Goal: Use online tool/utility: Utilize a website feature to perform a specific function

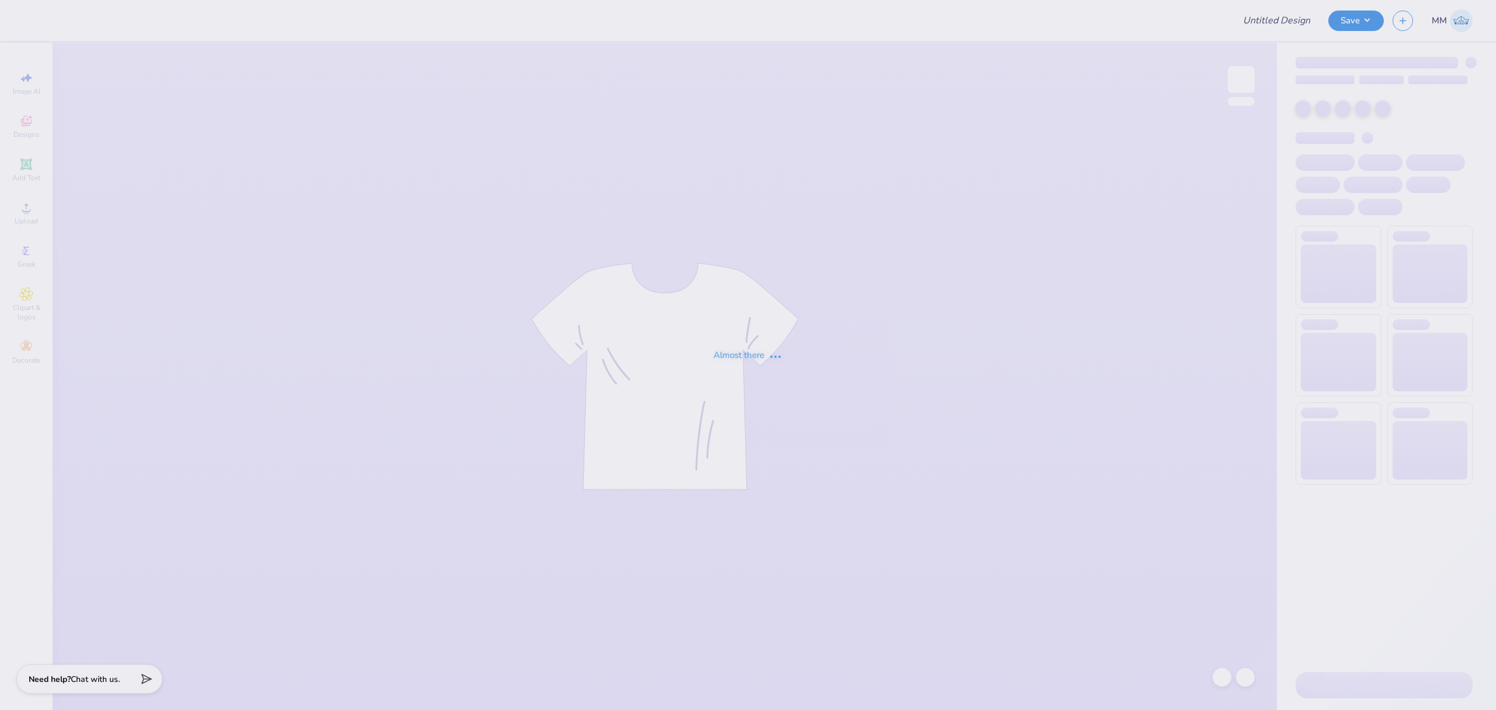
type input "Sigma Beta Rho Fall Merch 25"
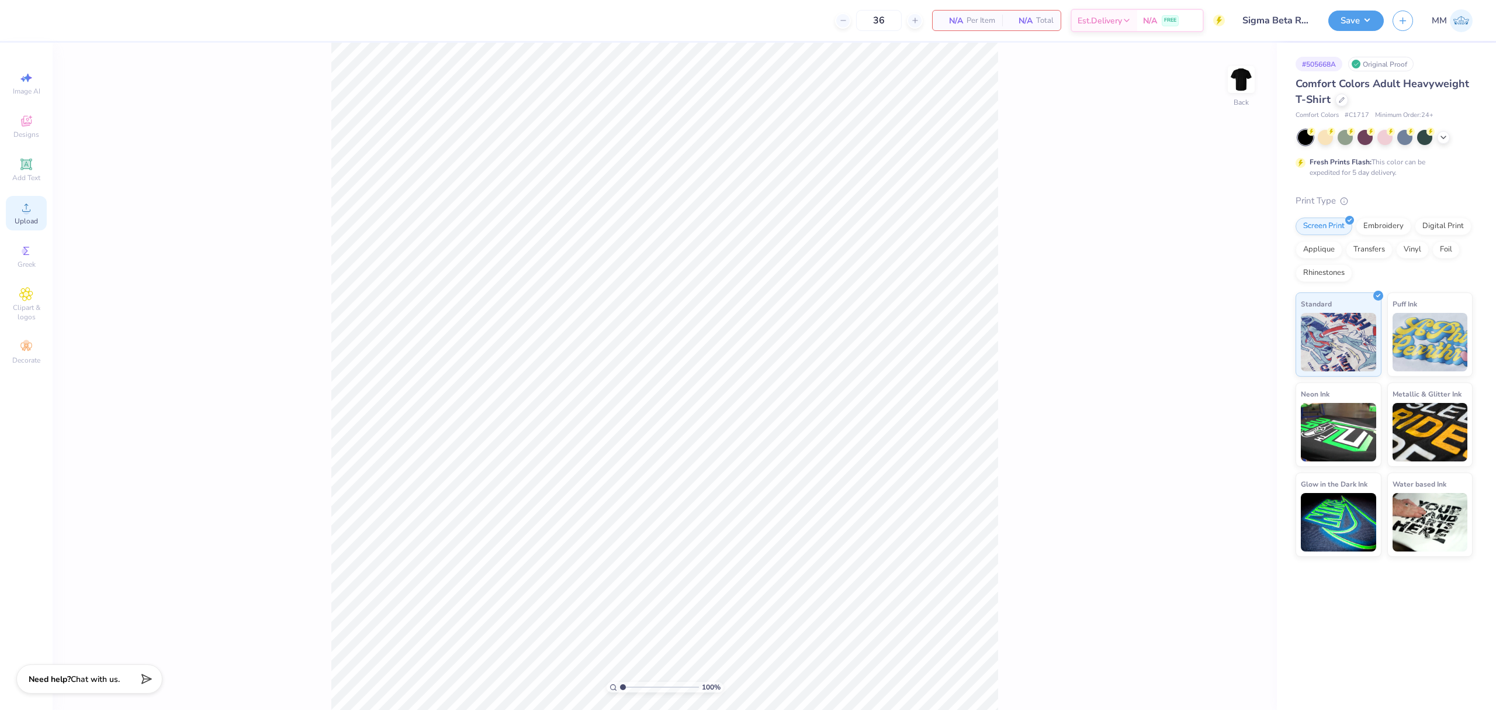
click at [25, 214] on icon at bounding box center [26, 208] width 14 height 14
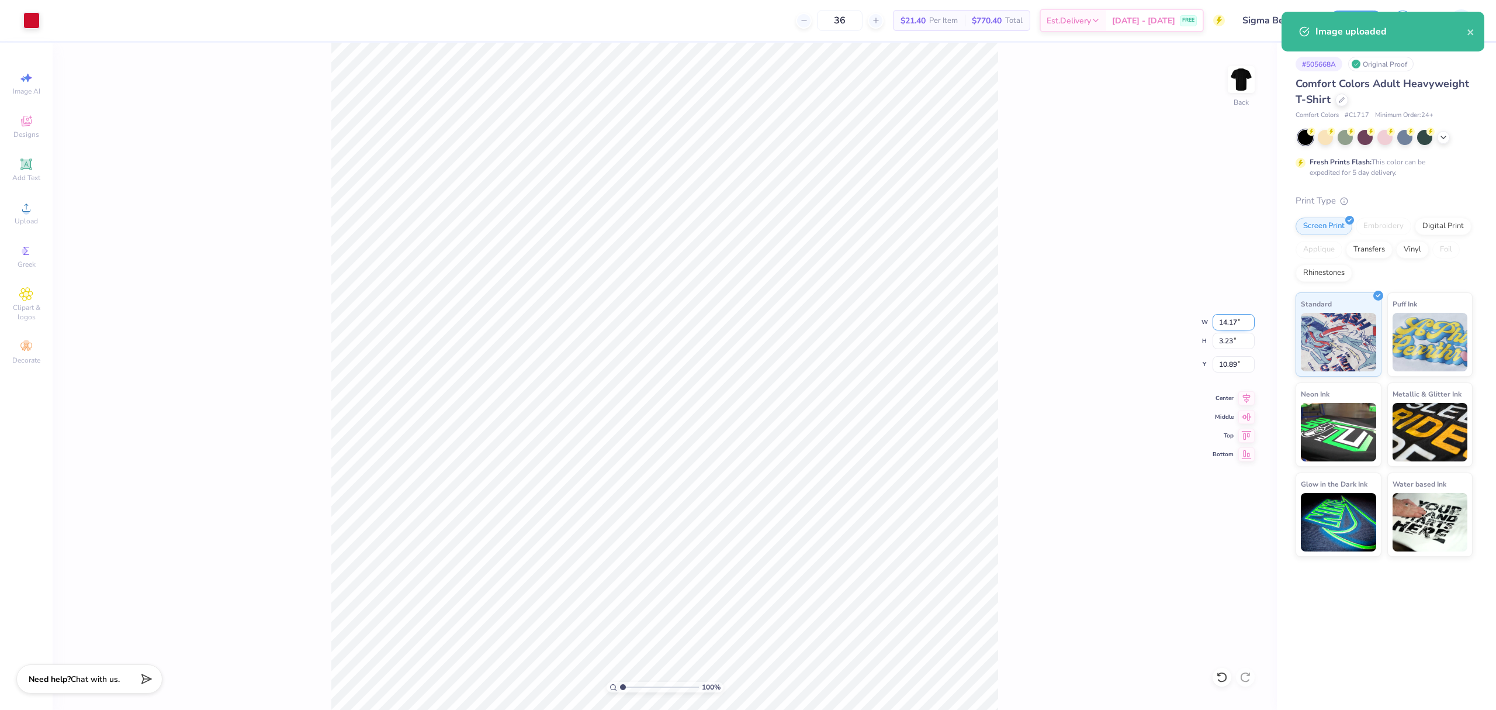
click at [1228, 320] on input "14.17" at bounding box center [1234, 322] width 42 height 16
type input "3.50"
type input "0.80"
type input "12.10"
click at [1228, 360] on input "3.15" at bounding box center [1234, 364] width 42 height 16
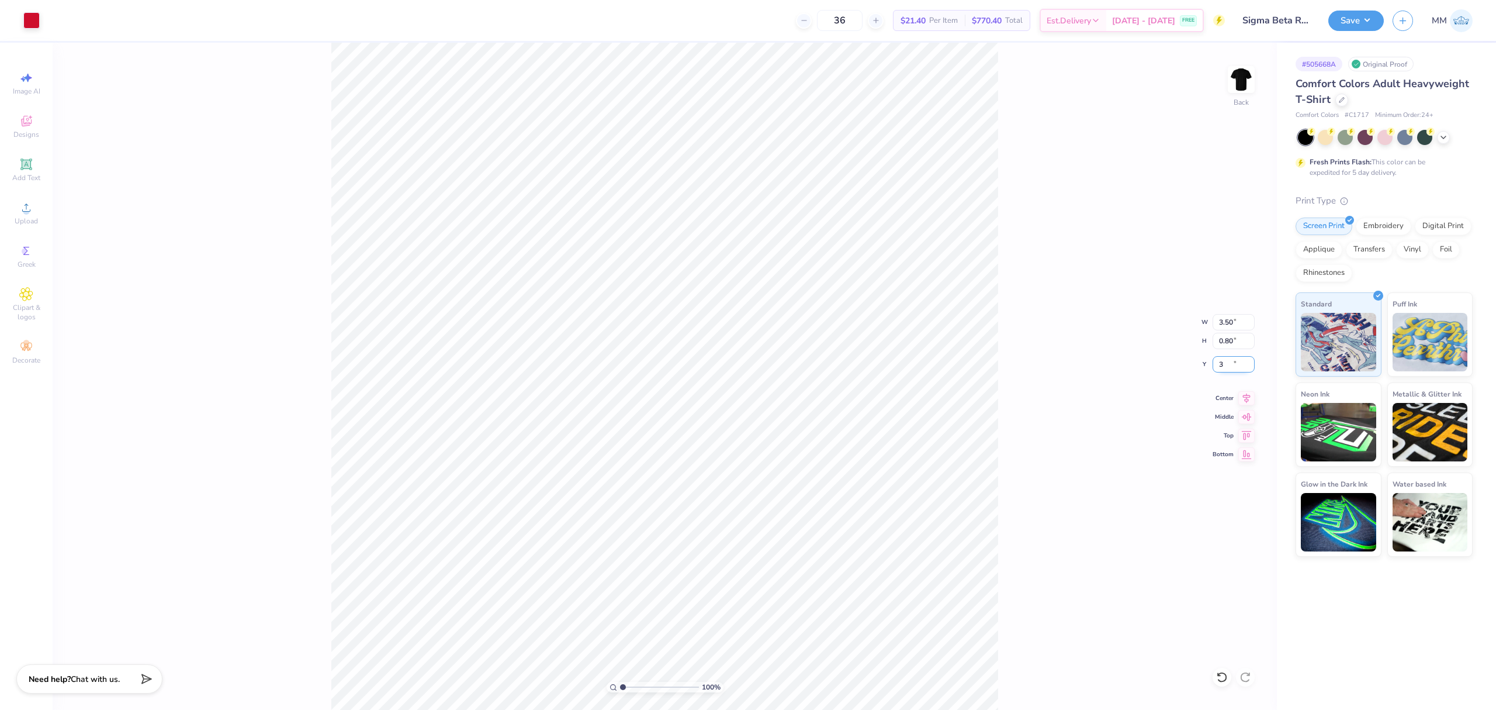
type input "3.00"
click at [1240, 99] on img at bounding box center [1241, 79] width 47 height 47
click at [23, 216] on span "Upload" at bounding box center [26, 220] width 23 height 9
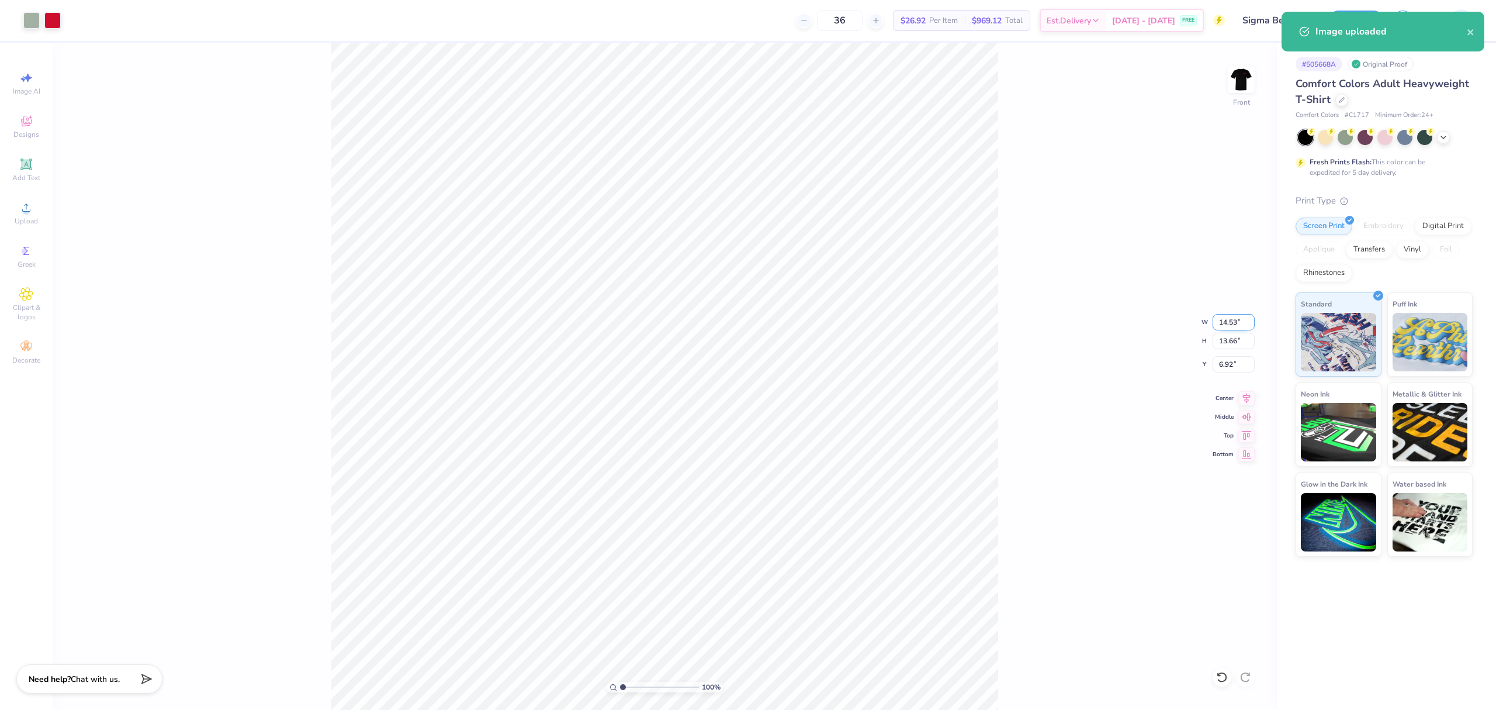
click at [1221, 316] on input "14.53" at bounding box center [1234, 322] width 42 height 16
type input "12.00"
type input "11.29"
type input "8.11"
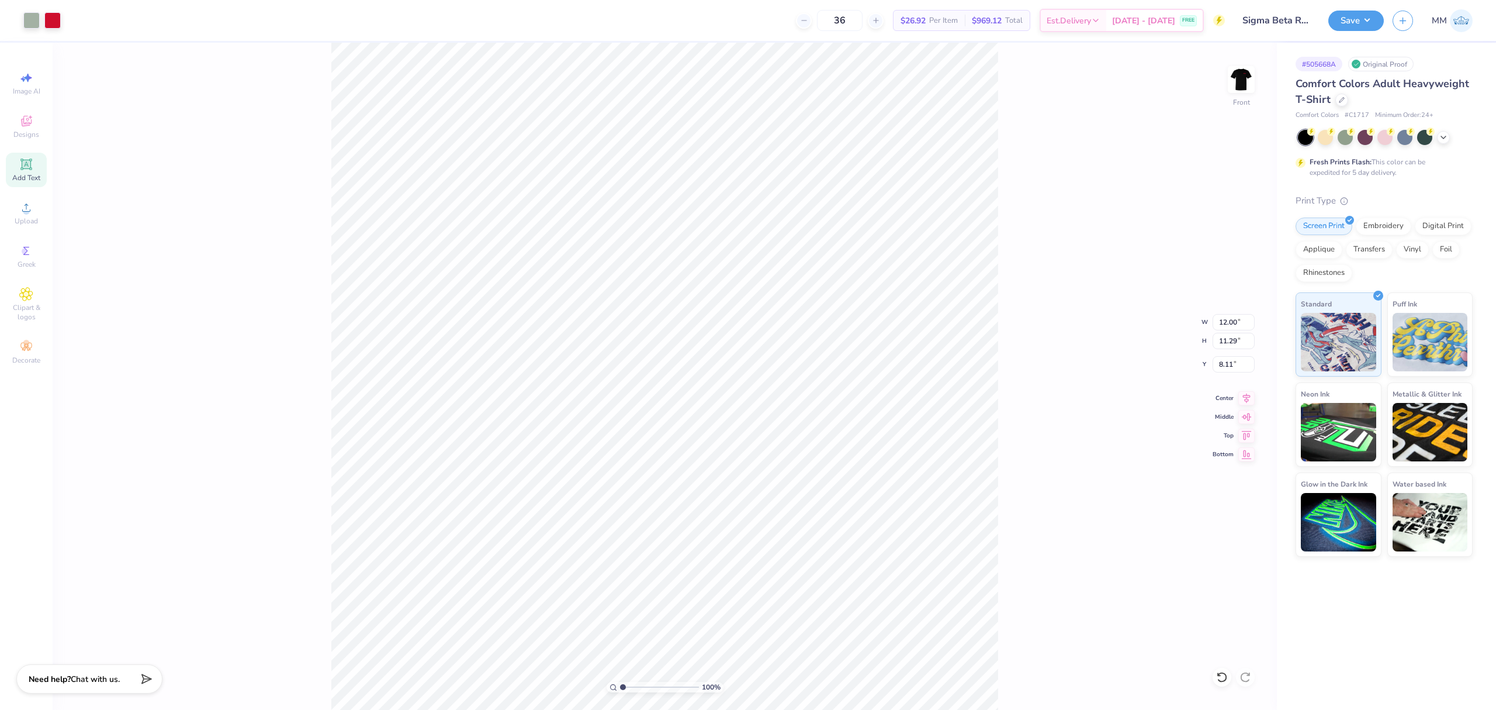
click at [25, 175] on span "Add Text" at bounding box center [26, 177] width 28 height 9
type input "5.69"
type input "1.65"
type input "12.93"
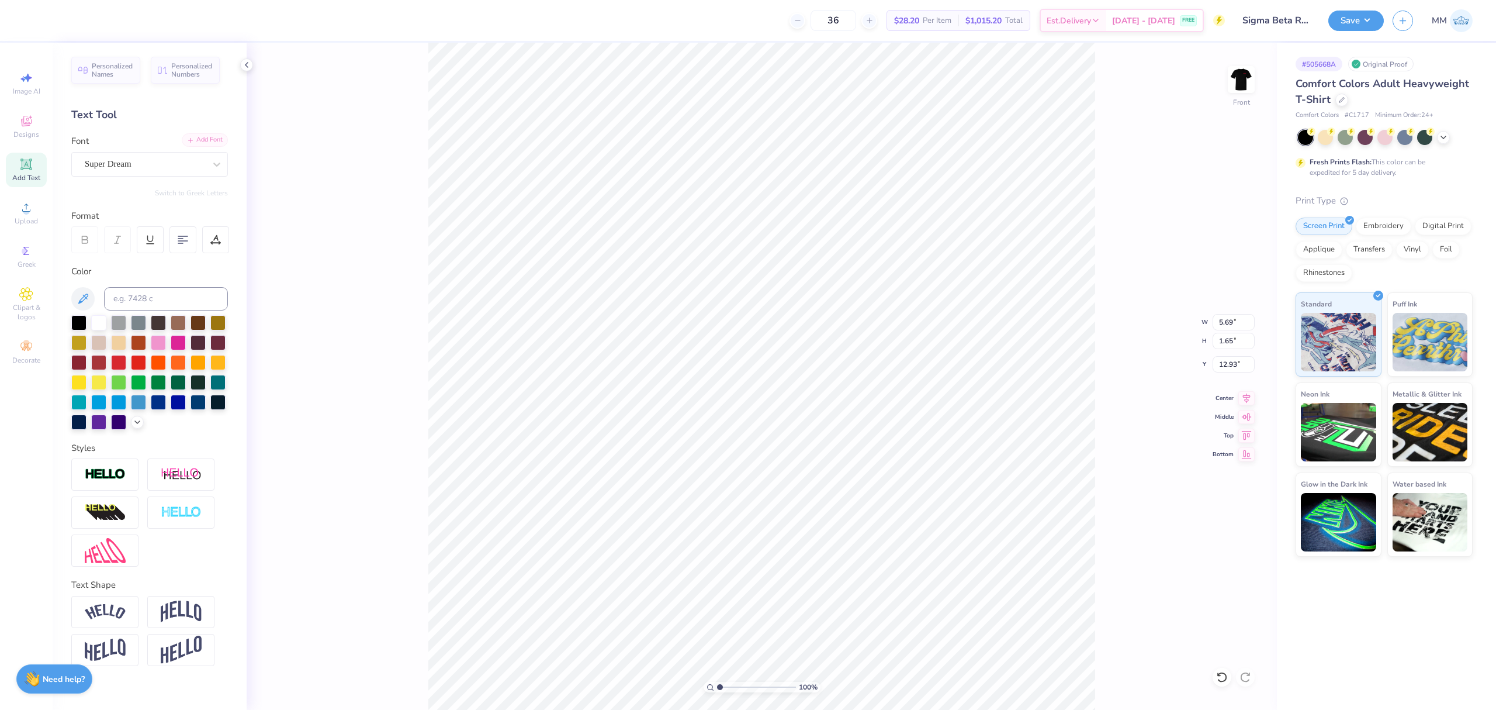
click at [198, 141] on div "Add Font" at bounding box center [205, 139] width 46 height 13
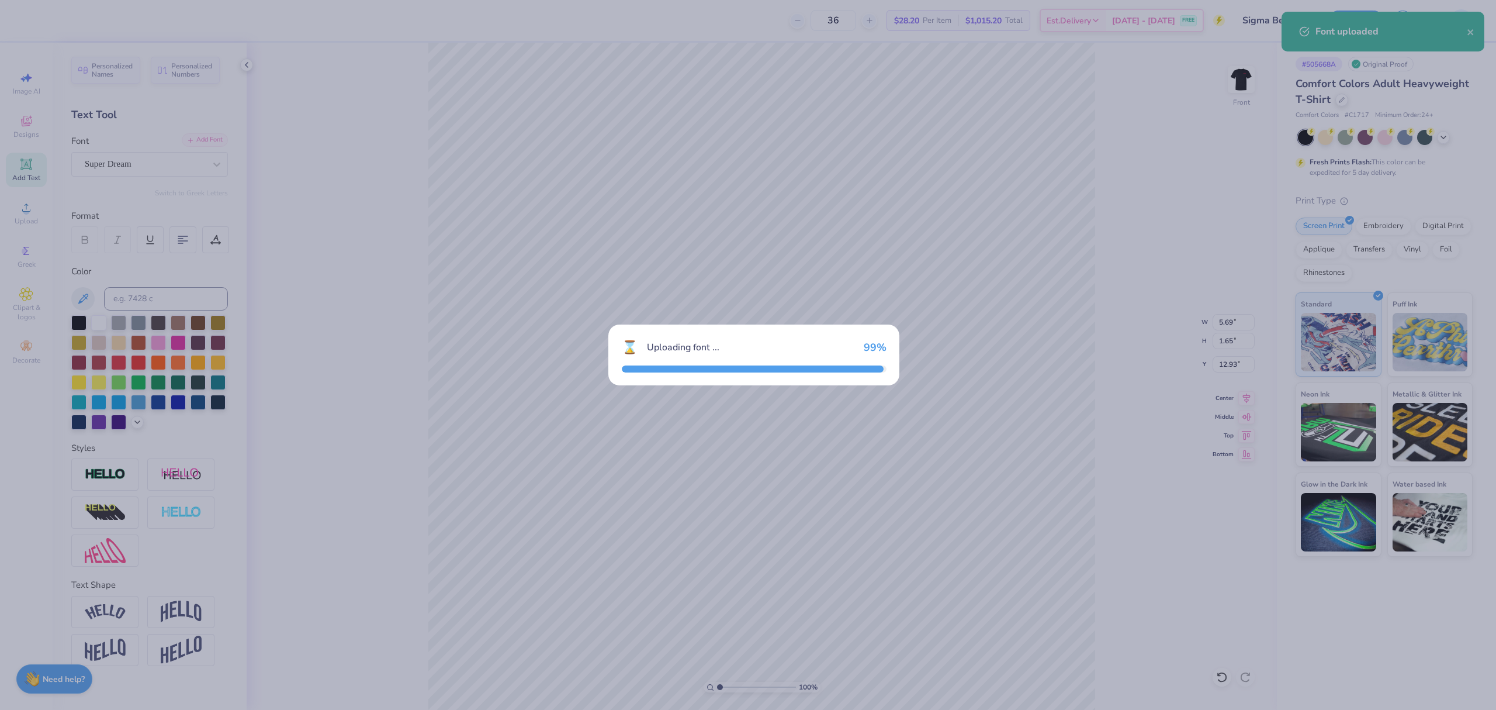
type input "8.57"
type input "1.54"
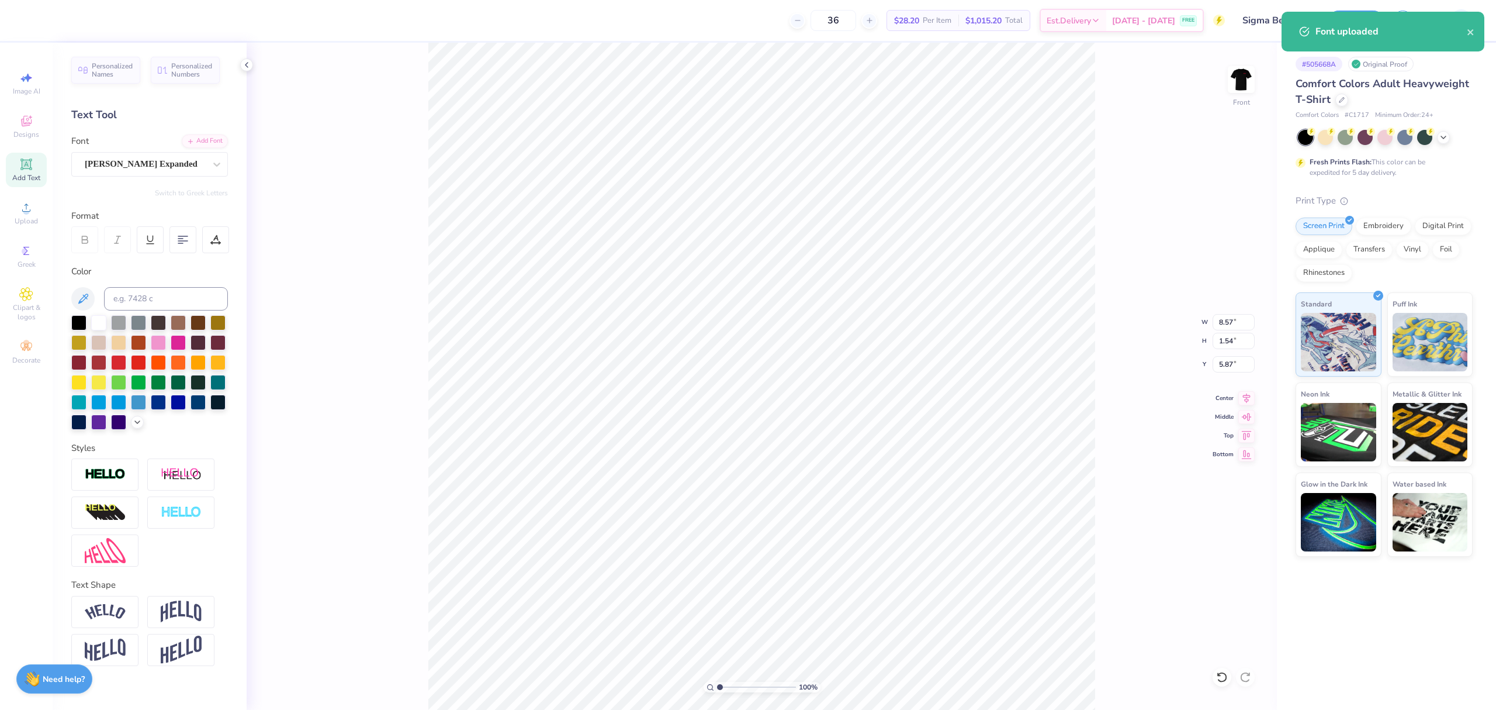
type input "5.90"
type textarea "FALL 2025"
click at [174, 291] on input at bounding box center [166, 298] width 124 height 23
type input "186C"
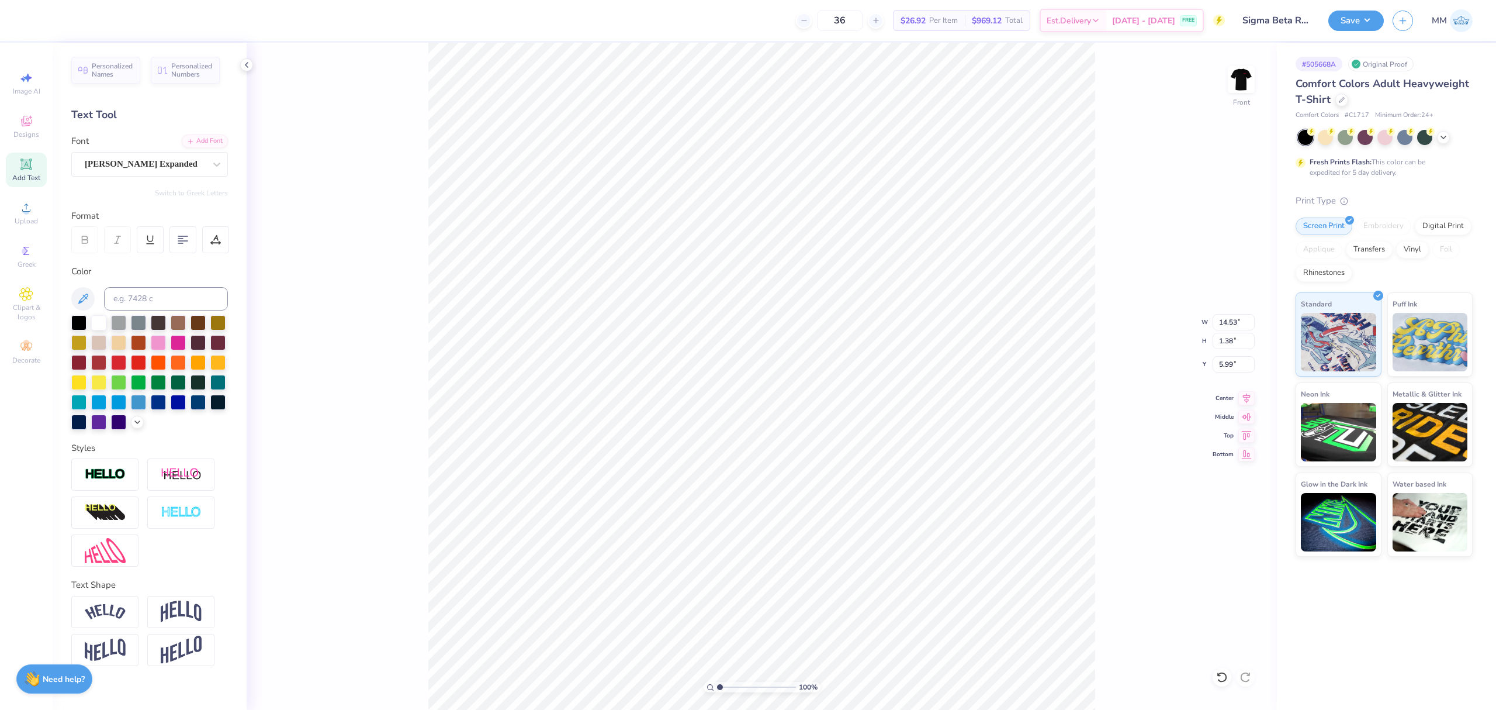
type input "4.56"
type input "0.43"
type input "7.47"
click at [1242, 394] on icon at bounding box center [1247, 396] width 16 height 14
type input "12.00"
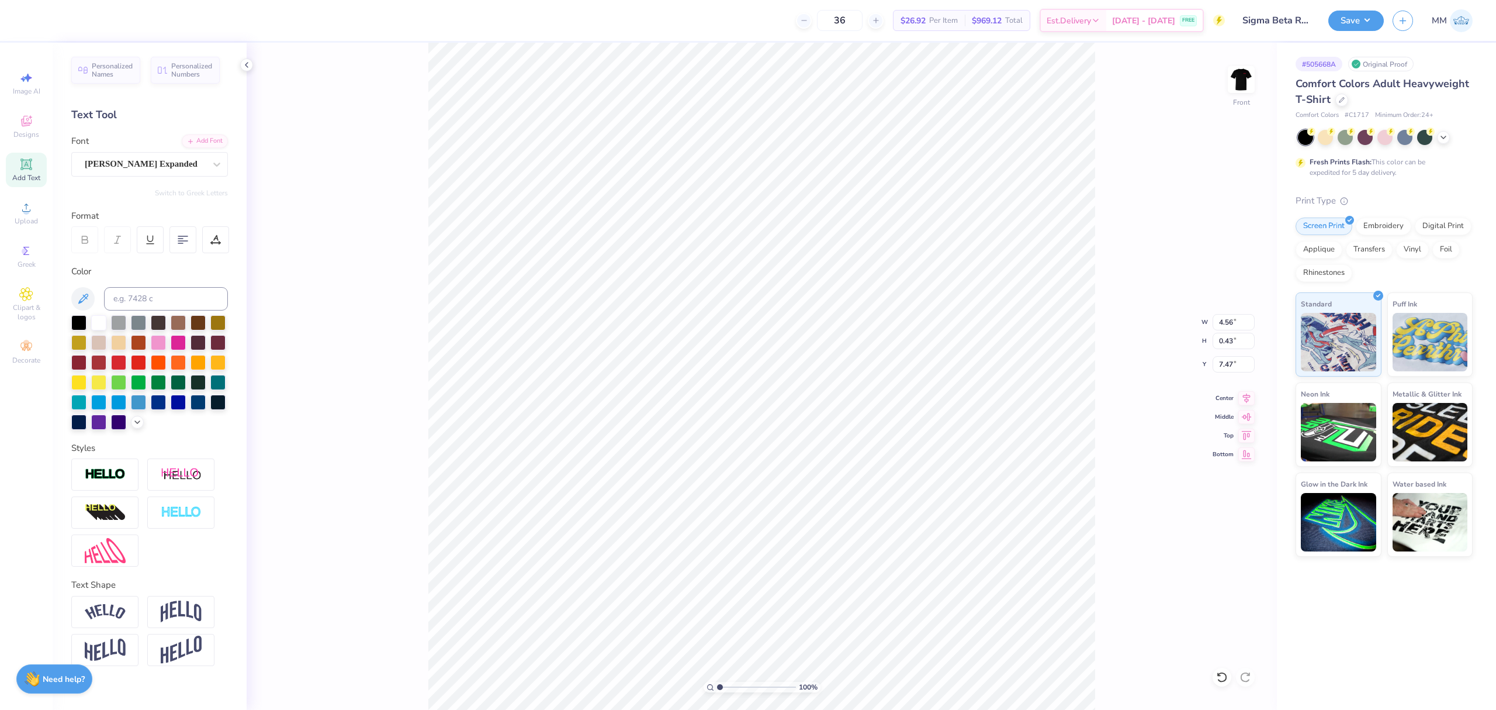
type input "11.29"
type input "8.11"
click at [1250, 390] on icon at bounding box center [1247, 396] width 16 height 14
type input "7.06"
type input "0.67"
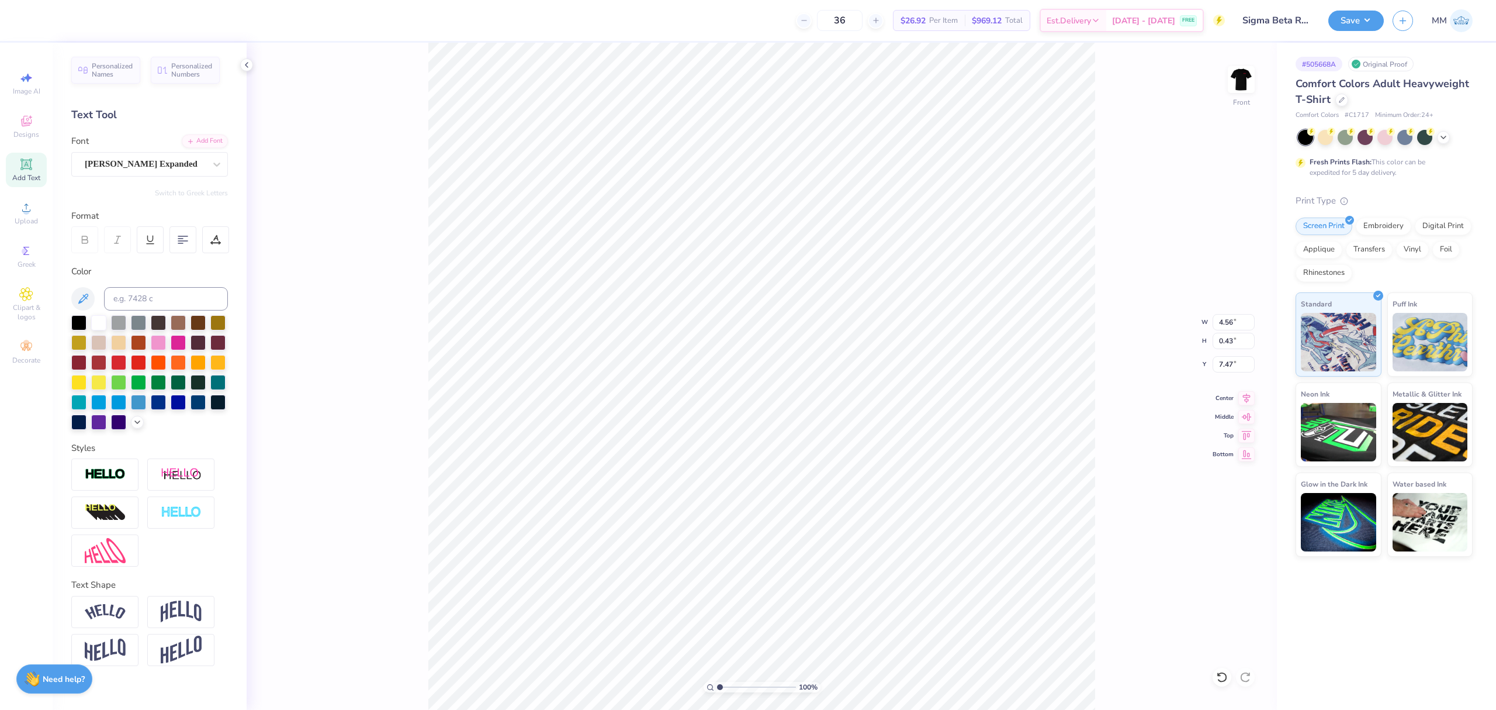
type input "7.24"
click at [1239, 400] on icon at bounding box center [1247, 396] width 16 height 14
drag, startPoint x: 734, startPoint y: 684, endPoint x: 740, endPoint y: 685, distance: 6.0
type input "3.62"
click at [740, 686] on input "range" at bounding box center [756, 687] width 79 height 11
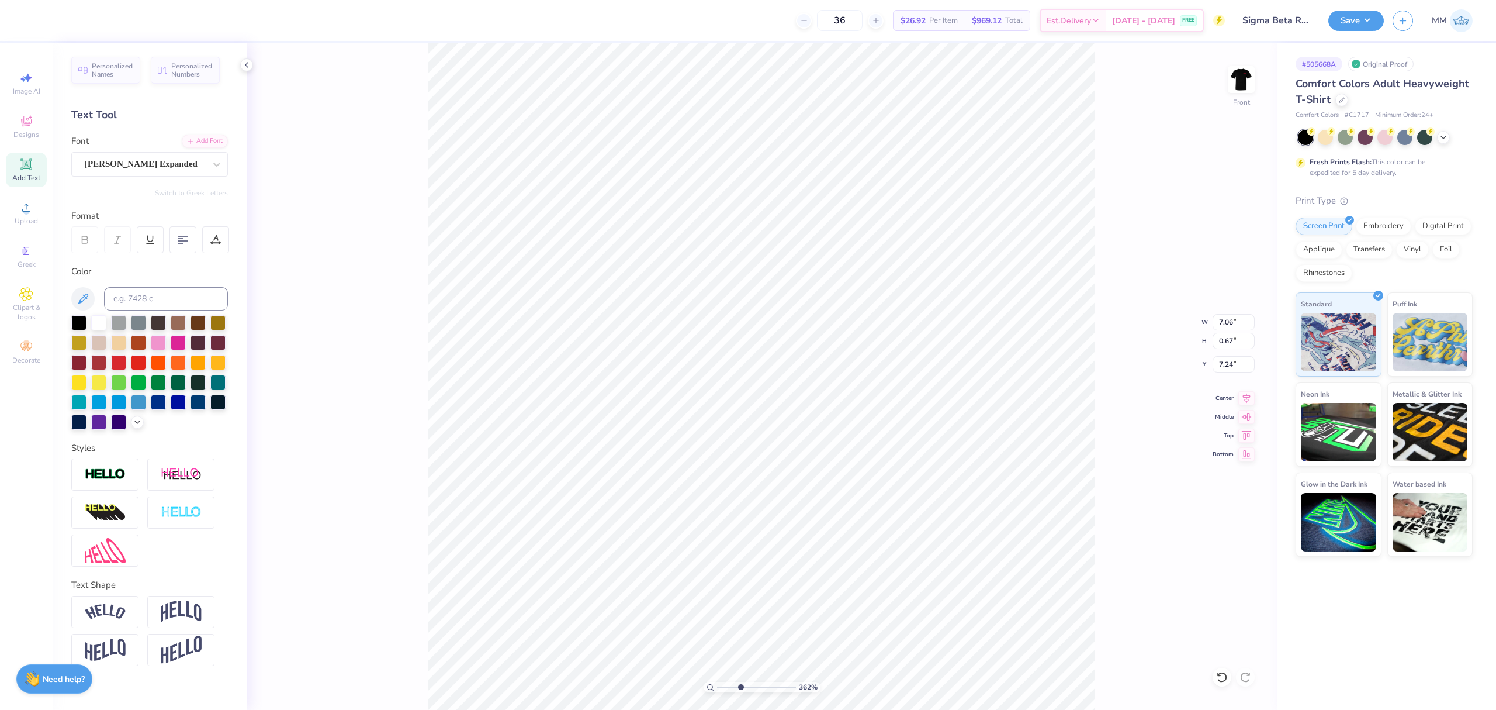
type input "7.36"
drag, startPoint x: 742, startPoint y: 688, endPoint x: 643, endPoint y: 691, distance: 99.4
type input "1"
click at [717, 691] on input "range" at bounding box center [756, 687] width 79 height 11
click at [1228, 362] on input "7.36" at bounding box center [1234, 364] width 42 height 16
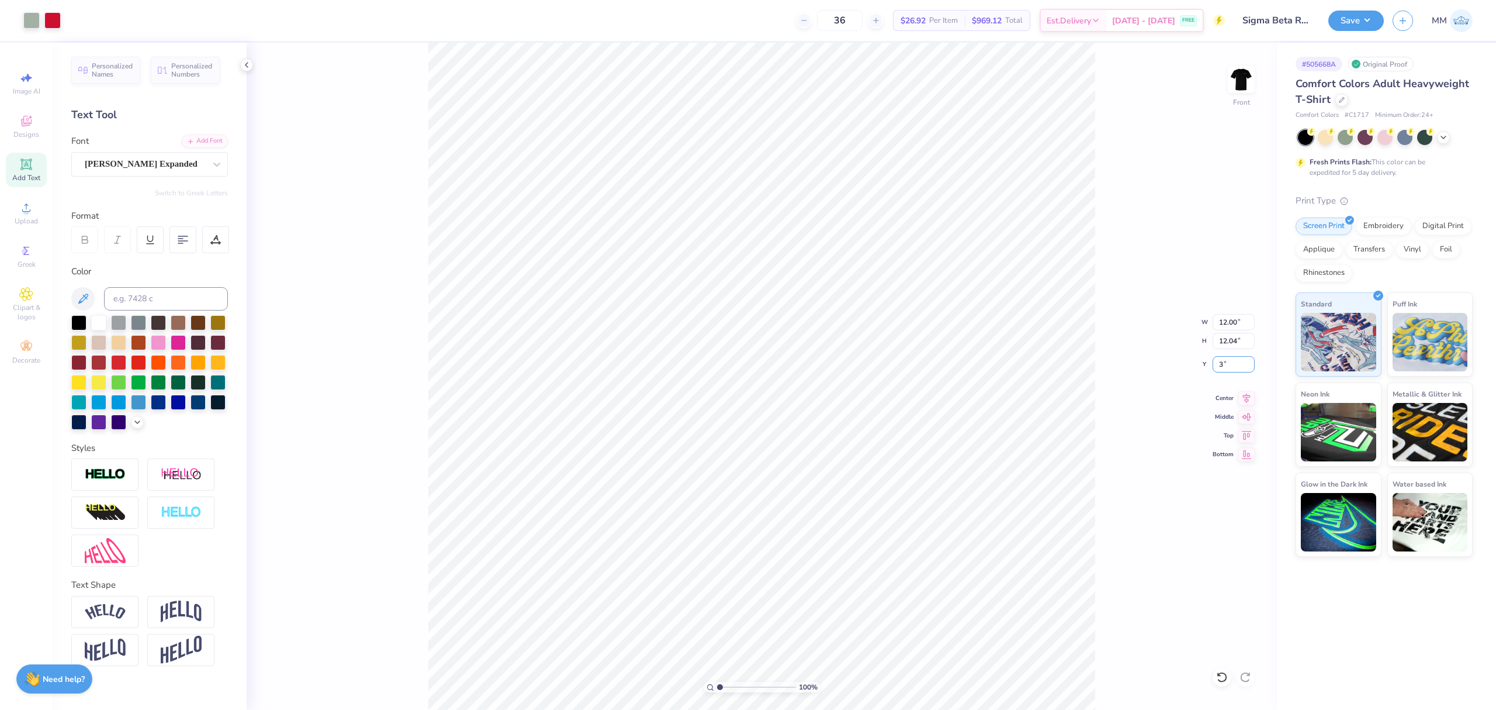
type input "3.00"
click at [1249, 396] on icon at bounding box center [1247, 397] width 8 height 10
click at [1353, 19] on button "Save" at bounding box center [1357, 19] width 56 height 20
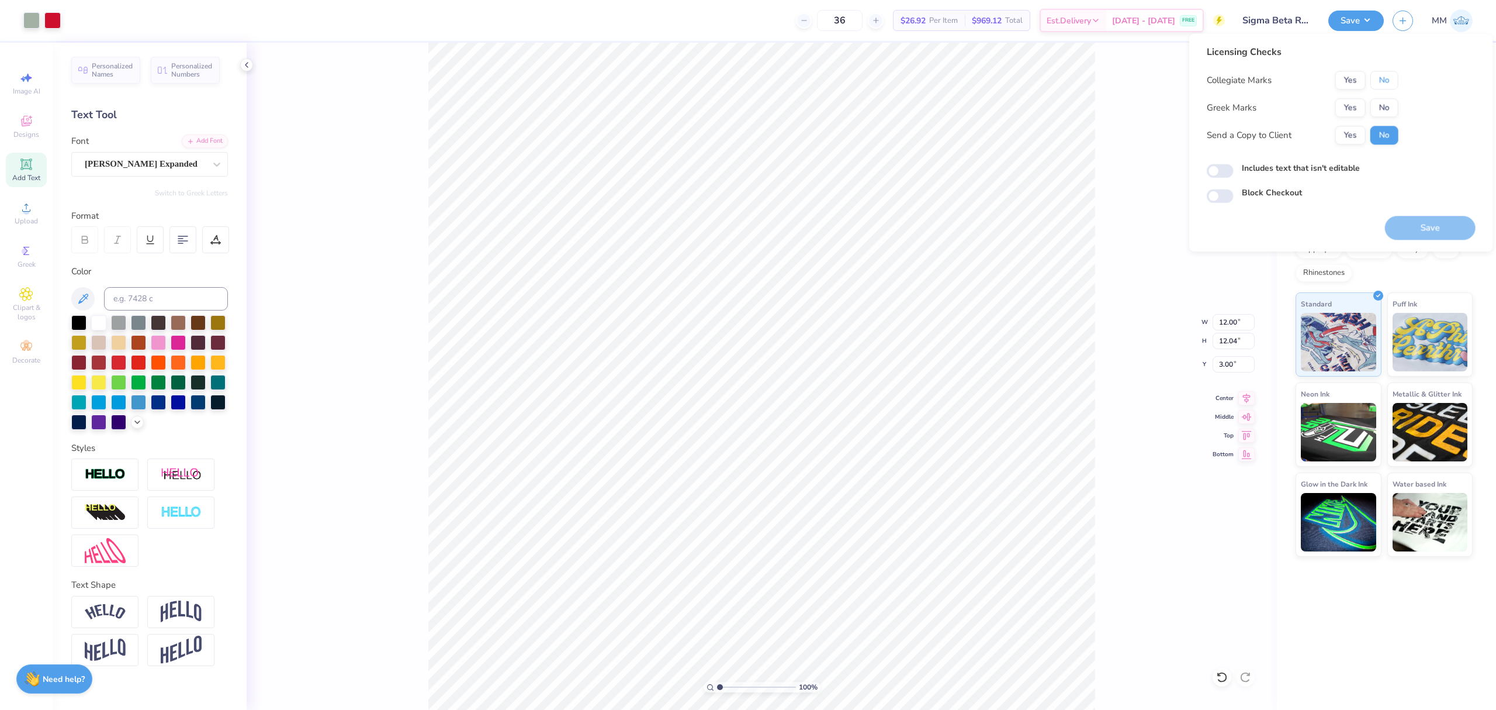
drag, startPoint x: 1396, startPoint y: 77, endPoint x: 1368, endPoint y: 97, distance: 34.4
click at [1392, 80] on button "No" at bounding box center [1385, 80] width 28 height 19
click at [1349, 113] on button "Yes" at bounding box center [1351, 107] width 30 height 19
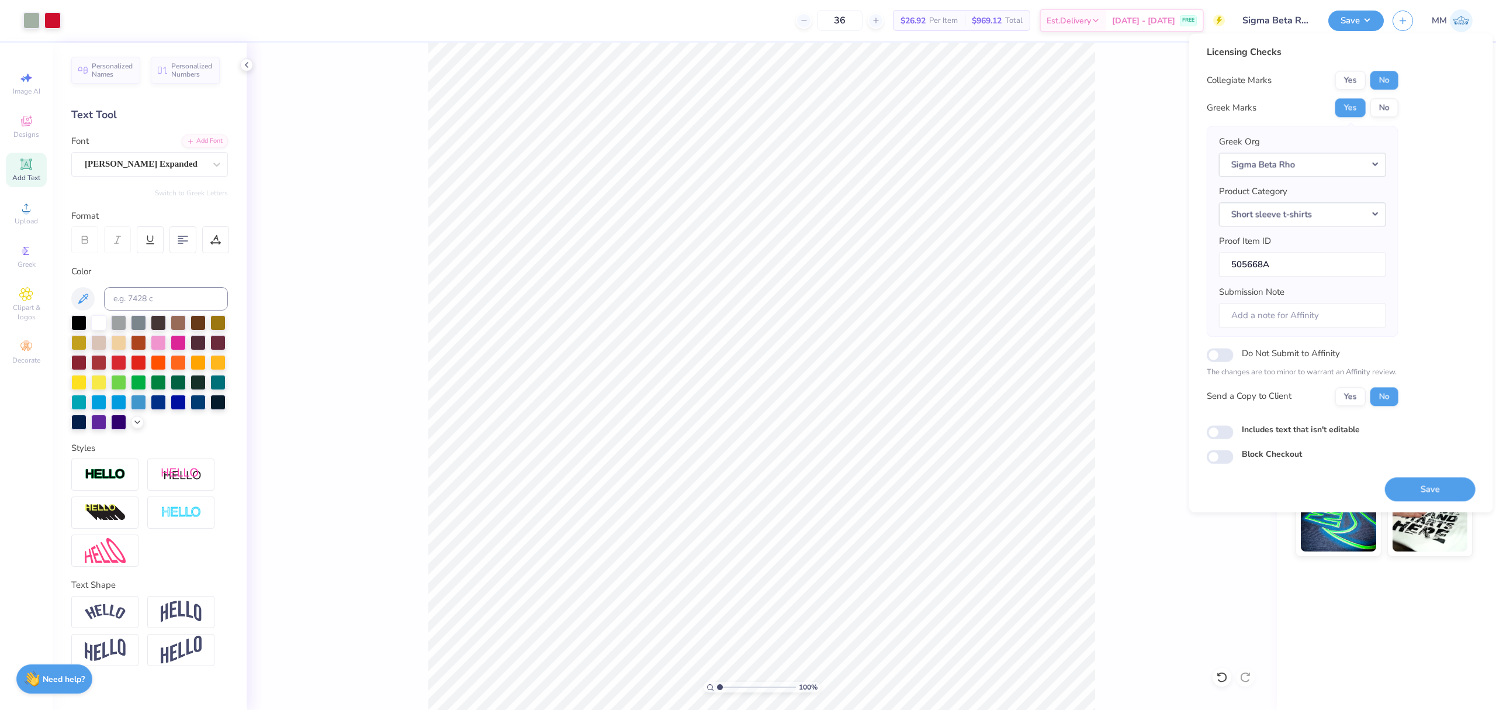
click at [1316, 435] on label "Includes text that isn't editable" at bounding box center [1301, 429] width 118 height 12
click at [1234, 436] on input "Includes text that isn't editable" at bounding box center [1220, 432] width 27 height 14
checkbox input "true"
click at [1411, 484] on button "Save" at bounding box center [1430, 489] width 91 height 24
